Goal: Obtain resource: Obtain resource

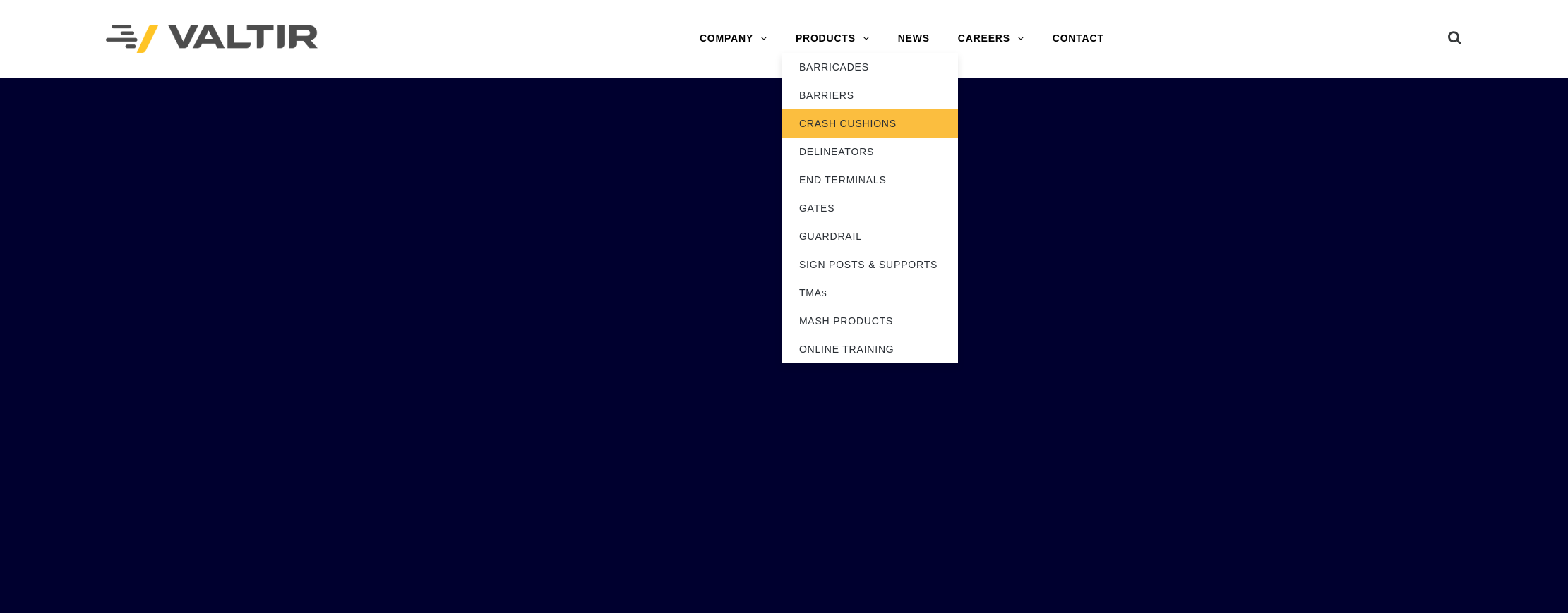
click at [849, 116] on link "CRASH CUSHIONS" at bounding box center [869, 123] width 177 height 28
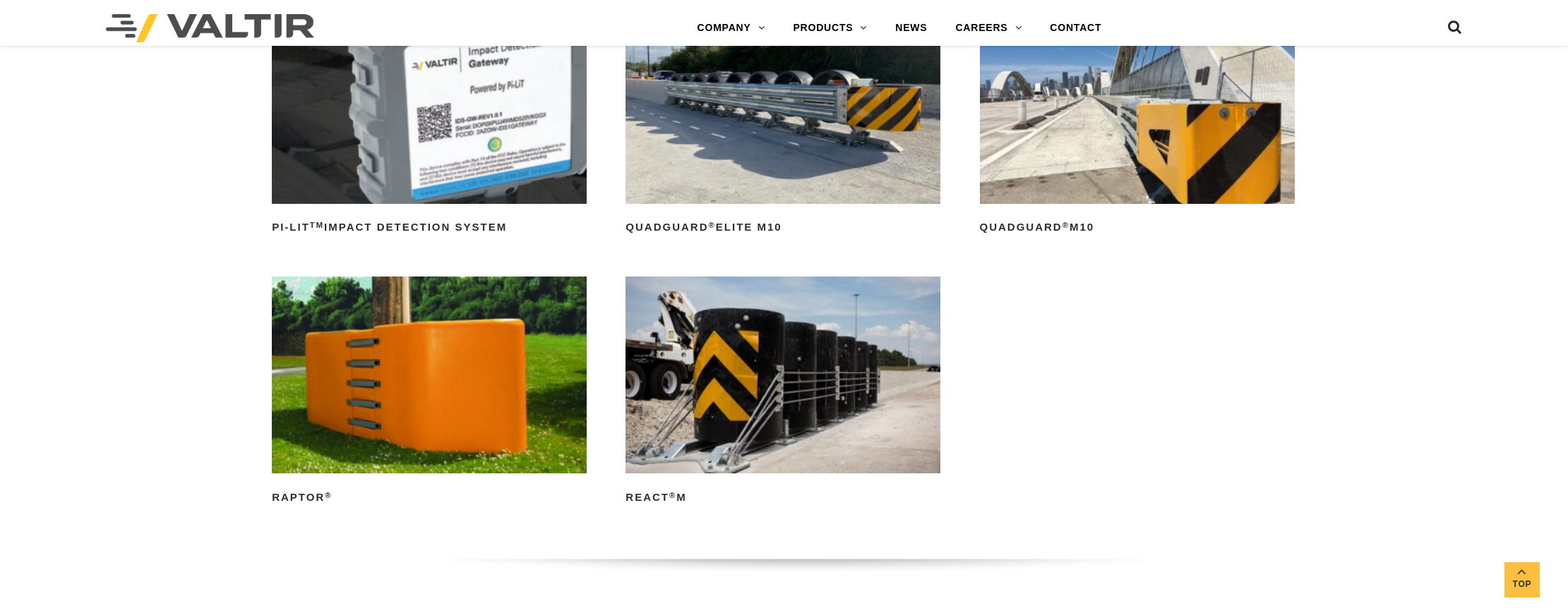
scroll to position [494, 0]
click at [1156, 141] on img at bounding box center [1138, 105] width 315 height 197
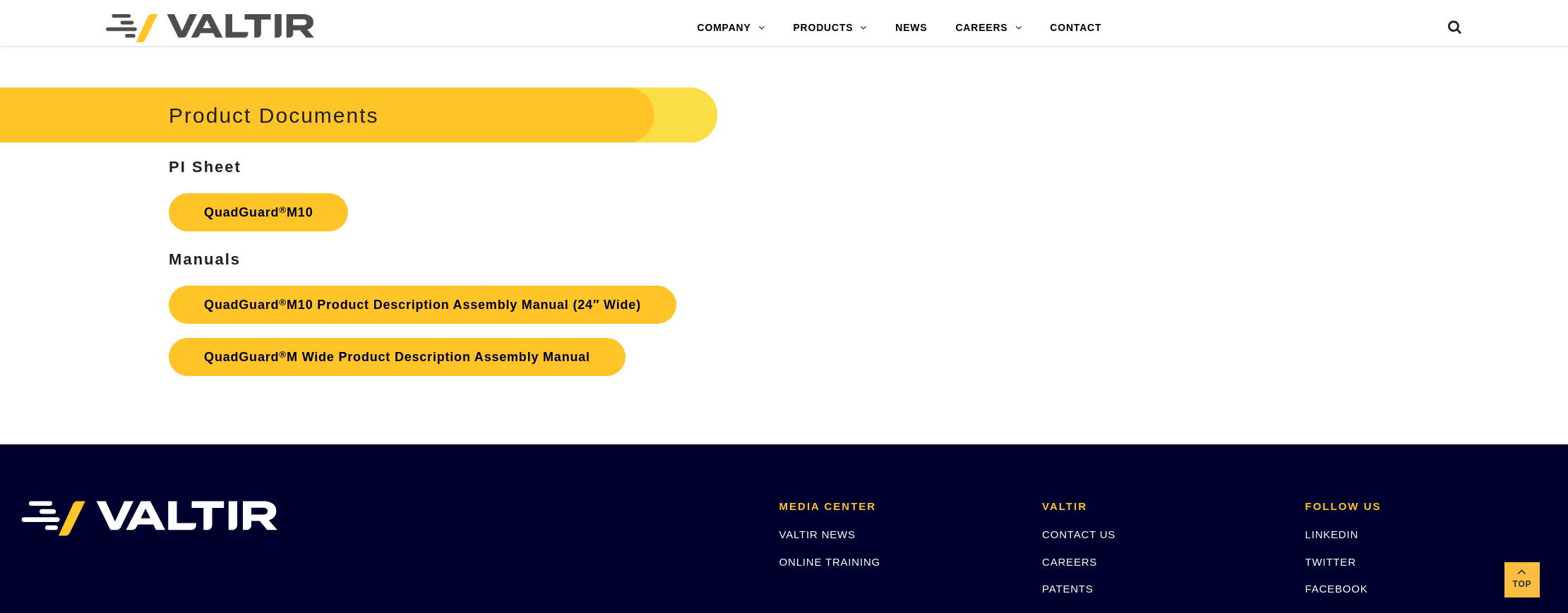
scroll to position [5759, 0]
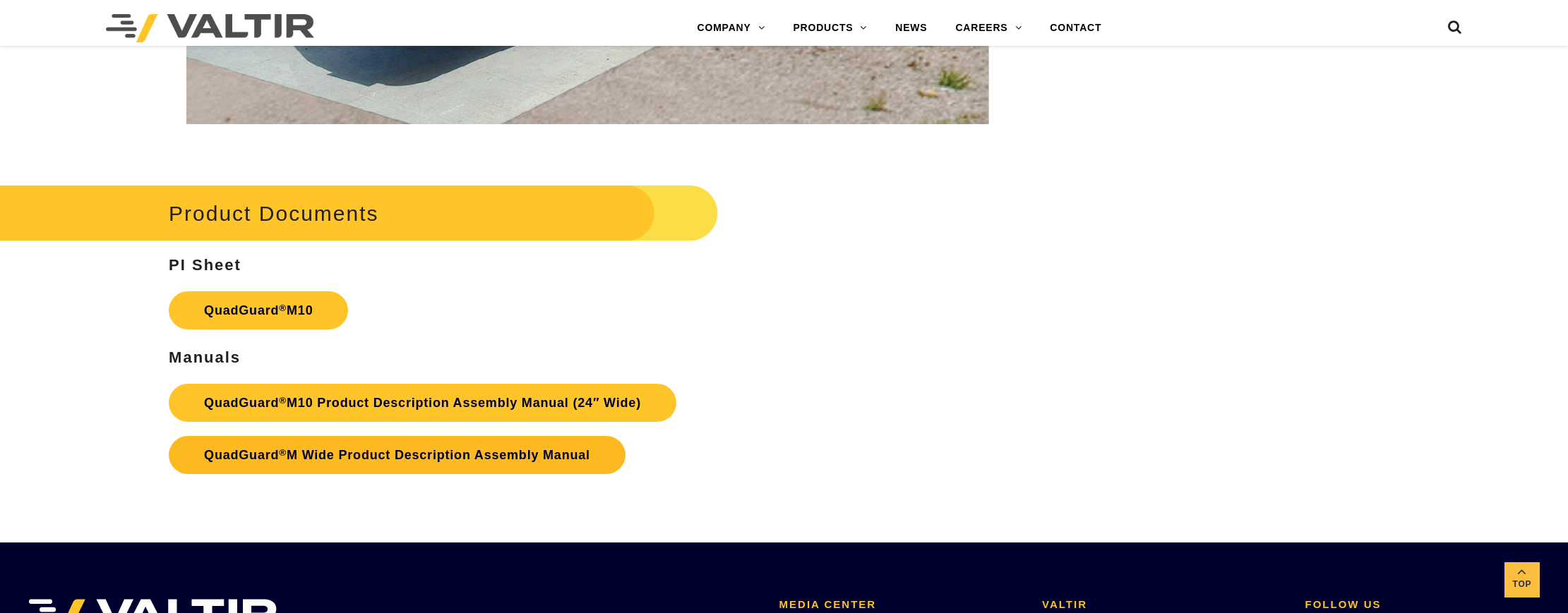
click at [443, 454] on link "QuadGuard ® M Wide Product Description Assembly Manual" at bounding box center [397, 456] width 457 height 38
